Goal: Check status: Check status

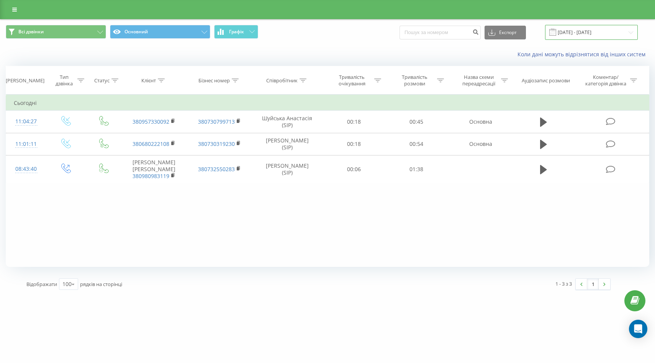
click at [627, 32] on input "[DATE] - [DATE]" at bounding box center [591, 32] width 93 height 15
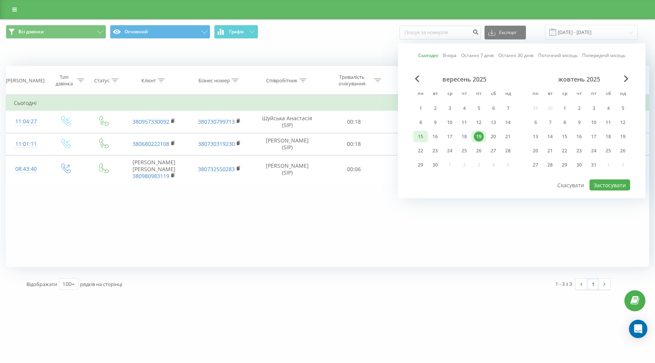
click at [421, 137] on div "15" at bounding box center [421, 137] width 10 height 10
click at [478, 133] on div "19" at bounding box center [479, 137] width 10 height 10
click at [604, 187] on button "Застосувати" at bounding box center [609, 185] width 41 height 11
type input "[DATE] - [DATE]"
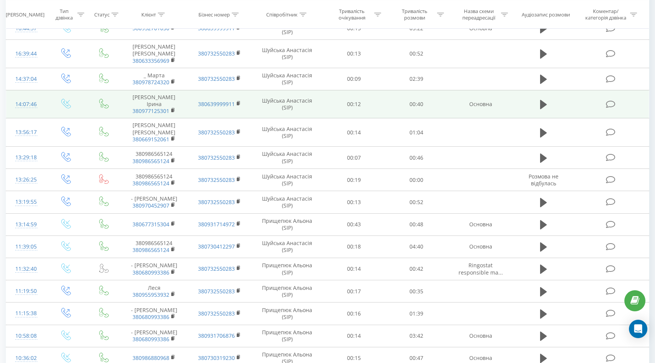
scroll to position [1704, 0]
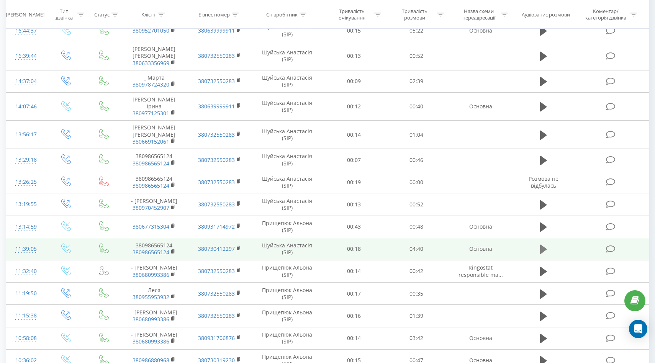
click at [542, 254] on icon at bounding box center [543, 249] width 7 height 9
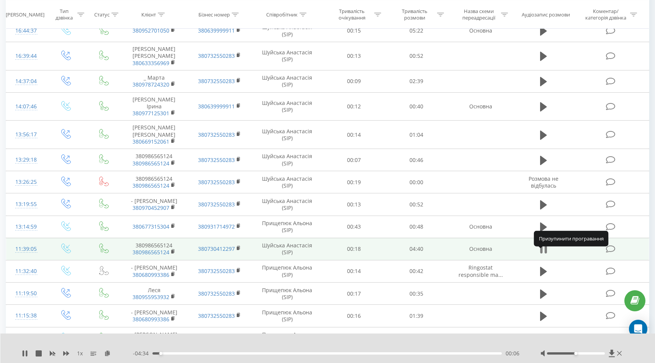
click at [542, 254] on icon at bounding box center [541, 249] width 2 height 8
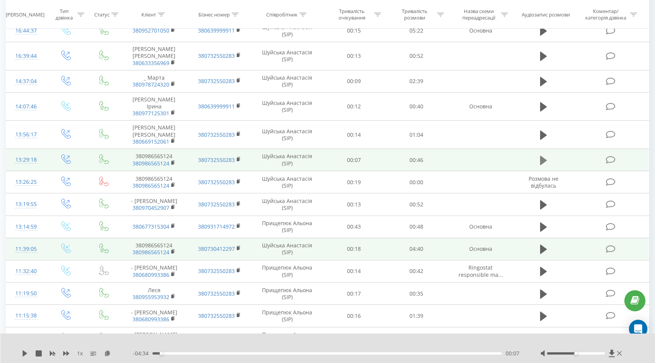
click at [545, 162] on icon at bounding box center [543, 160] width 7 height 11
click at [541, 165] on icon at bounding box center [541, 160] width 2 height 8
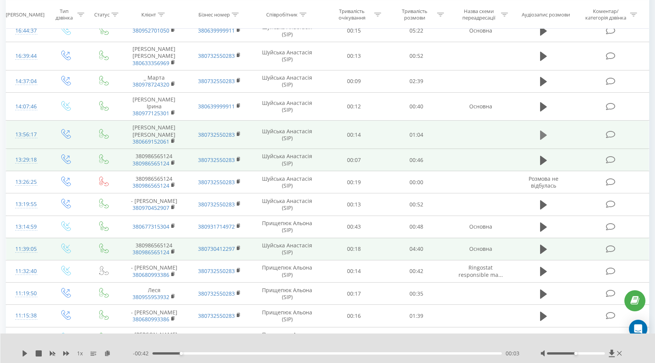
click at [542, 141] on icon at bounding box center [543, 135] width 7 height 11
click at [541, 139] on icon at bounding box center [541, 135] width 2 height 8
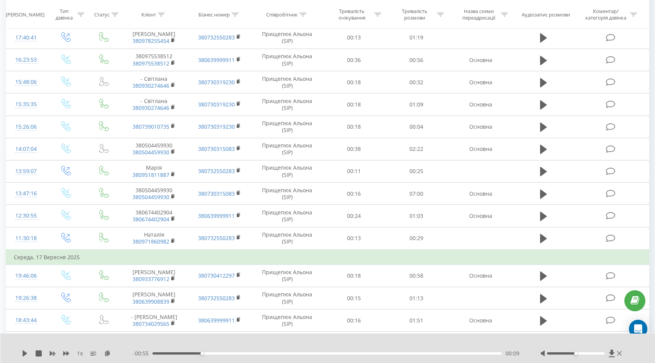
scroll to position [0, 0]
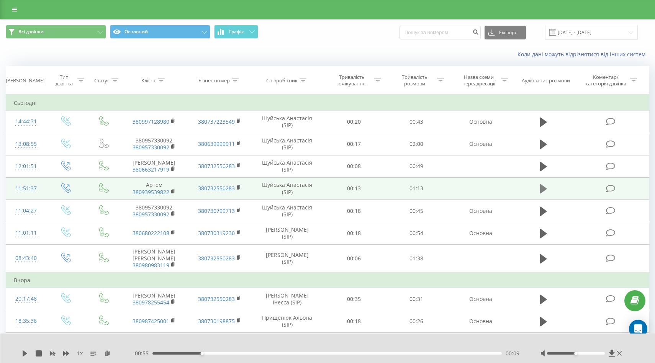
click at [541, 188] on icon at bounding box center [543, 188] width 7 height 9
click at [107, 354] on icon at bounding box center [107, 352] width 7 height 5
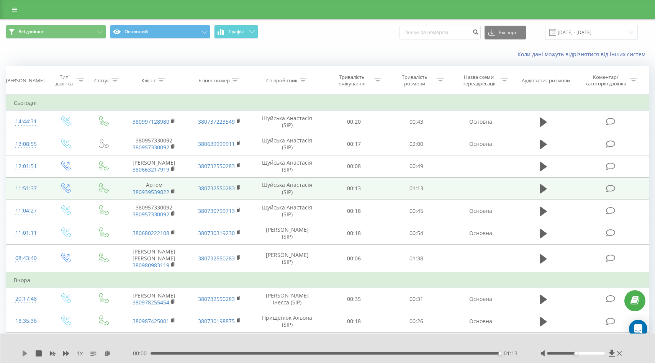
click at [23, 352] on icon at bounding box center [25, 353] width 5 height 6
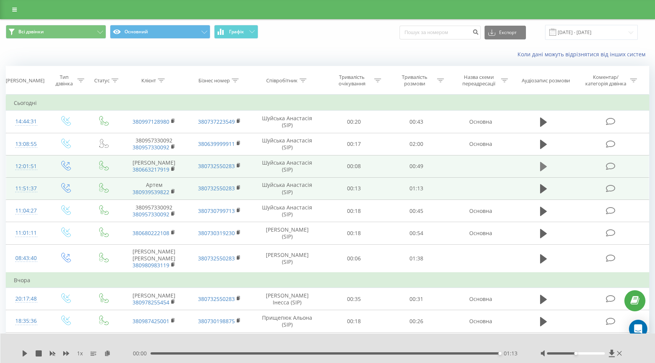
click at [540, 168] on icon at bounding box center [543, 166] width 7 height 9
click at [544, 168] on icon at bounding box center [543, 166] width 7 height 11
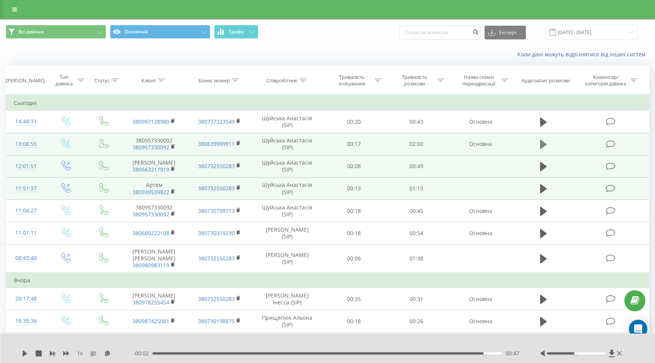
click at [542, 144] on icon at bounding box center [543, 144] width 7 height 9
click at [24, 352] on icon at bounding box center [25, 353] width 5 height 6
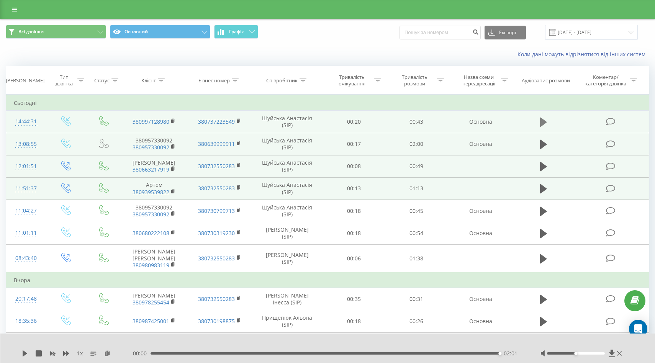
click at [544, 123] on icon at bounding box center [543, 122] width 7 height 9
click at [108, 353] on icon at bounding box center [107, 352] width 7 height 5
click at [25, 355] on icon at bounding box center [25, 353] width 6 height 6
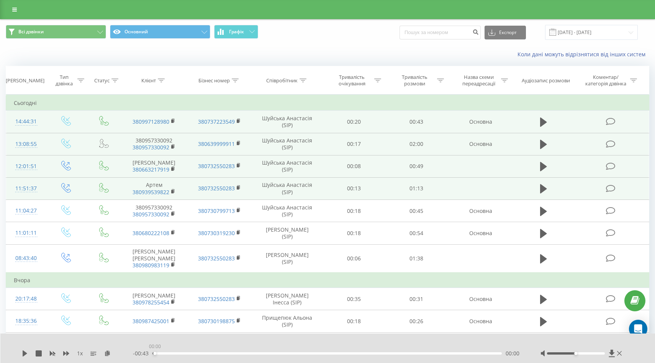
click at [153, 352] on div "00:00" at bounding box center [326, 353] width 349 height 2
click at [22, 354] on icon at bounding box center [25, 353] width 6 height 6
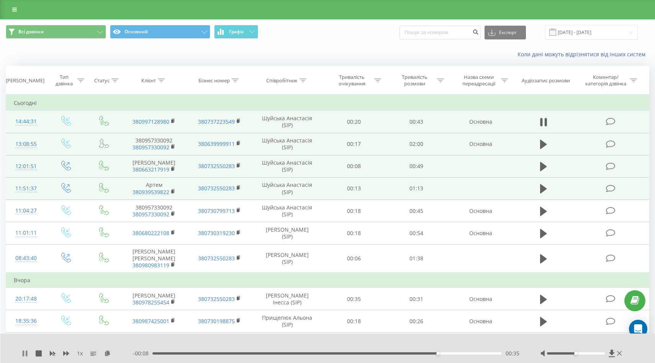
click at [26, 354] on icon at bounding box center [25, 353] width 6 height 6
click at [21, 351] on div "1 x - 00:07 00:36 00:36" at bounding box center [327, 348] width 655 height 29
click at [26, 352] on icon at bounding box center [25, 353] width 6 height 6
click at [26, 352] on icon at bounding box center [27, 353] width 2 height 6
